Goal: Information Seeking & Learning: Learn about a topic

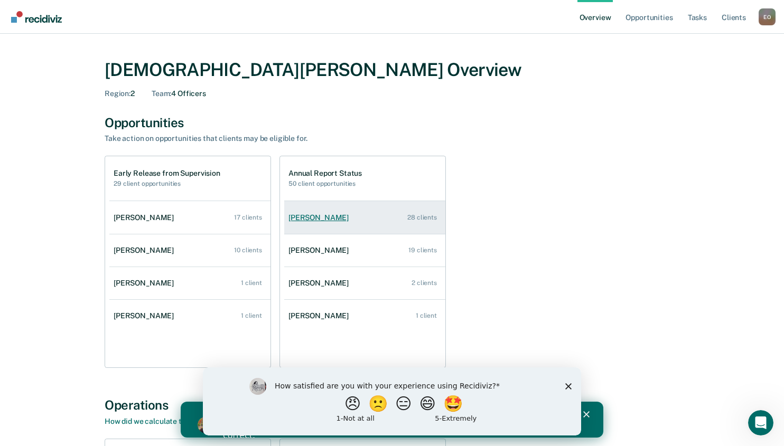
click at [416, 219] on div "28 clients" at bounding box center [422, 217] width 30 height 7
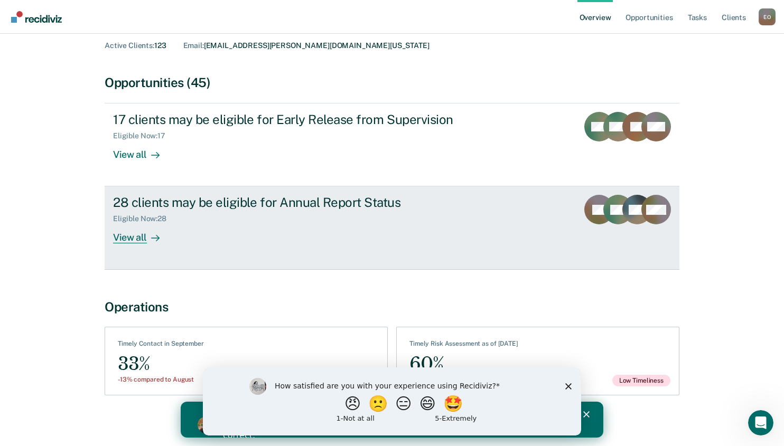
scroll to position [70, 0]
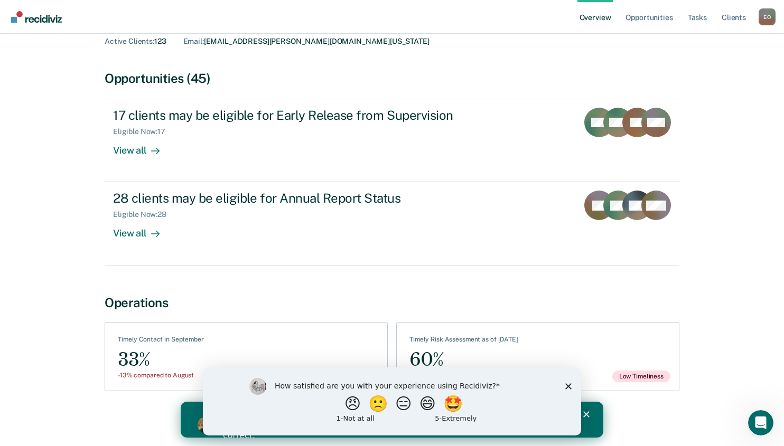
click at [568, 386] on polygon "Close survey" at bounding box center [568, 386] width 6 height 6
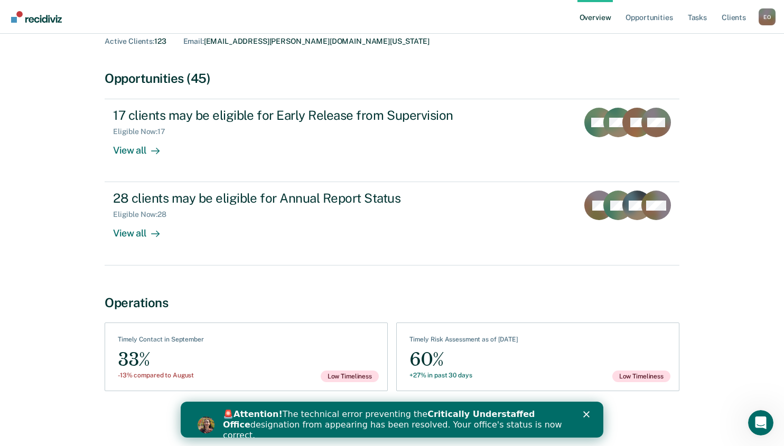
click at [582, 415] on div "🚨 Attention! The technical error preventing the Critically Understaffed Office …" at bounding box center [404, 425] width 363 height 38
click at [586, 416] on icon "Close" at bounding box center [586, 415] width 6 height 6
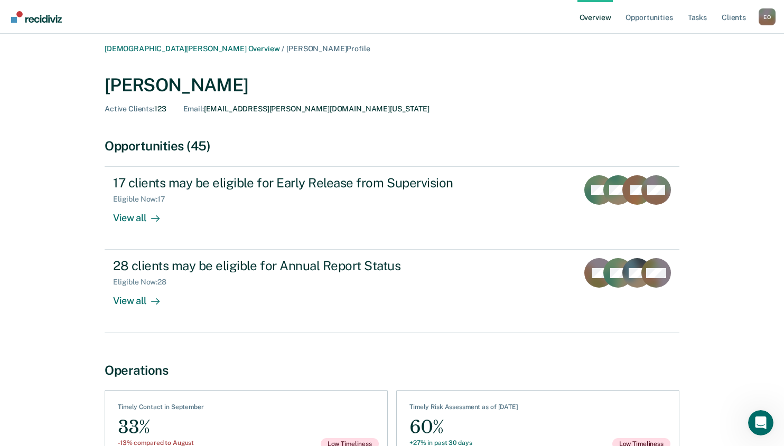
scroll to position [0, 0]
